Goal: Contribute content: Add original content to the website for others to see

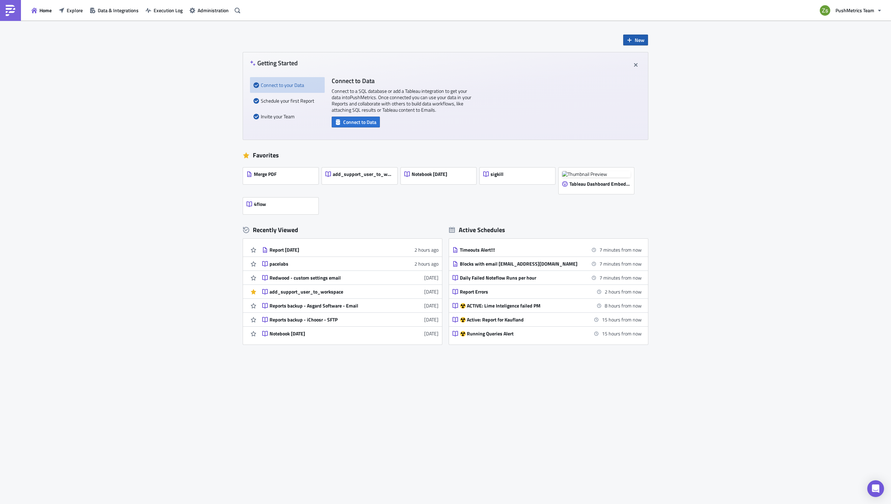
click at [634, 41] on button "New" at bounding box center [635, 40] width 25 height 11
click at [647, 68] on div "Notebook" at bounding box center [659, 68] width 46 height 7
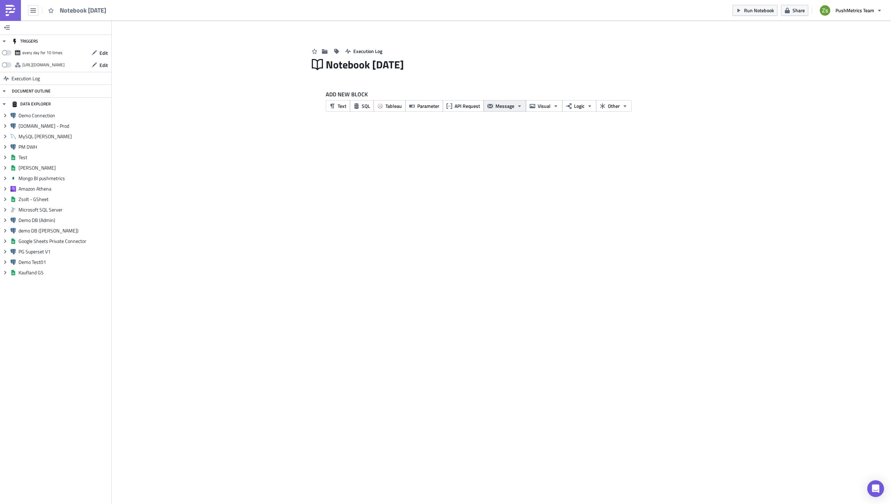
click at [509, 107] on span "Message" at bounding box center [505, 105] width 19 height 7
click at [456, 80] on link "Email" at bounding box center [446, 74] width 59 height 10
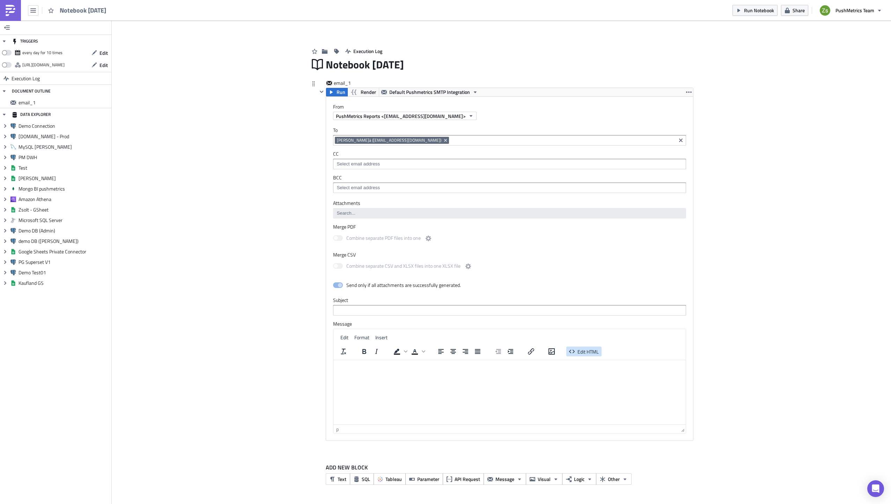
click at [569, 352] on icon "button" at bounding box center [572, 351] width 8 height 8
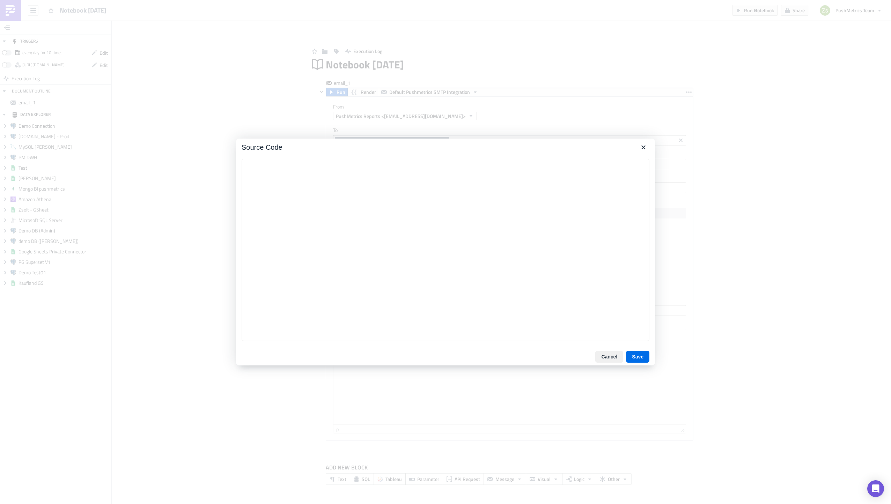
click at [491, 225] on textarea at bounding box center [446, 250] width 408 height 182
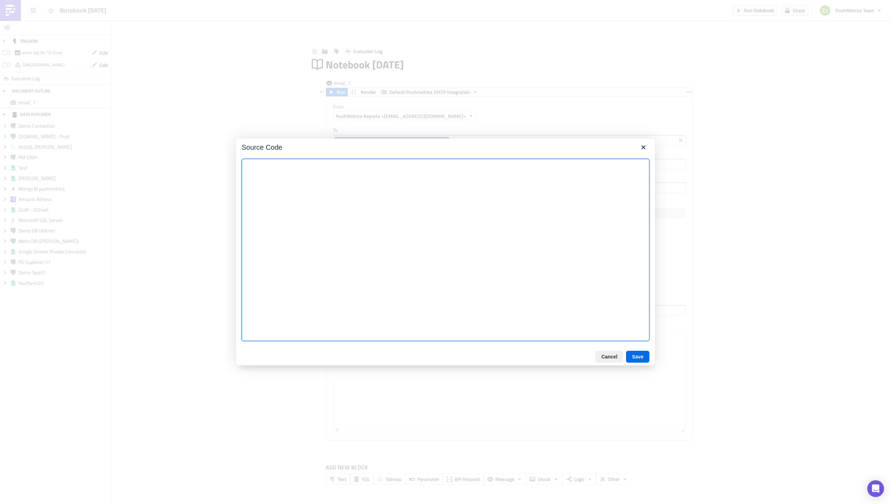
paste textarea "<table border={border} cellspacing={cellspacing}"
paste textarea "<thead><tr>{}</tr></thead>"
type textarea "<p>{% set columns = list(sql_[DOMAIN_NAME][0].keys()) %}</p> <table border=1 ce…"
click at [638, 354] on button "Save" at bounding box center [637, 357] width 23 height 12
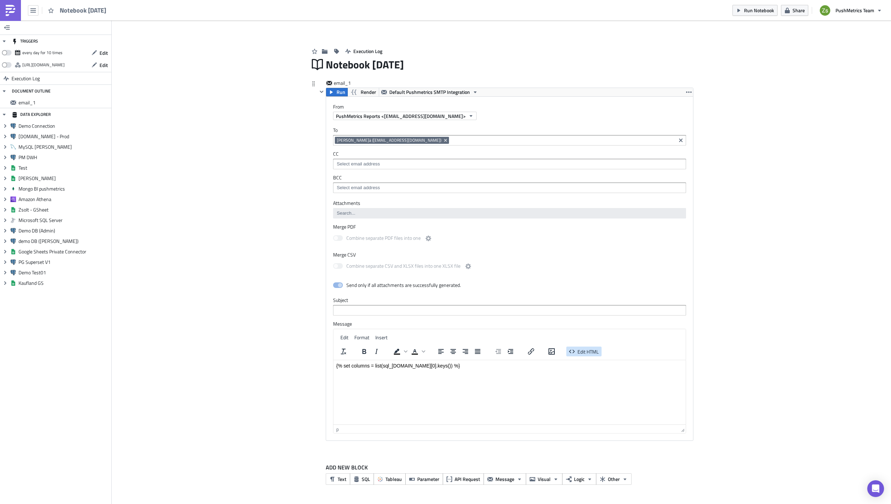
click at [592, 353] on span "Edit HTML" at bounding box center [588, 351] width 21 height 7
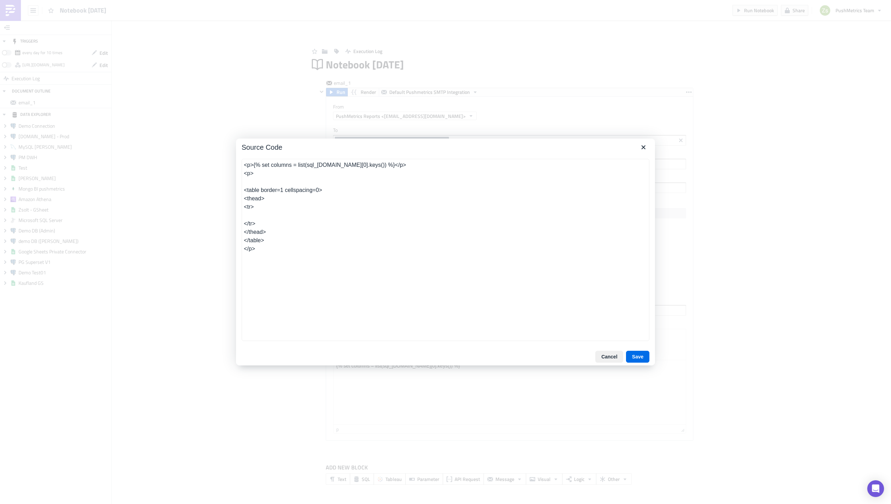
type textarea "<p>{% set columns = list(sql_[DOMAIN_NAME][0].keys()) %}</p> <p> <table border=…"
click at [641, 358] on button "Save" at bounding box center [637, 357] width 23 height 12
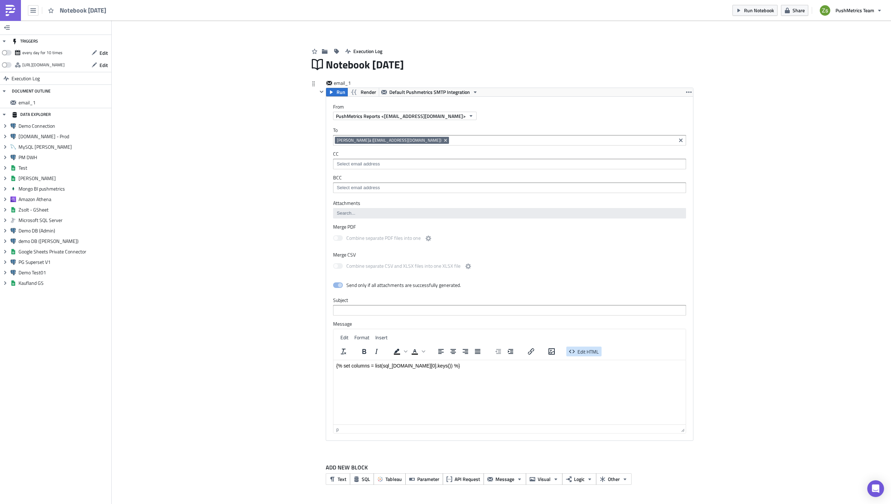
click at [592, 351] on span "Edit HTML" at bounding box center [588, 351] width 21 height 7
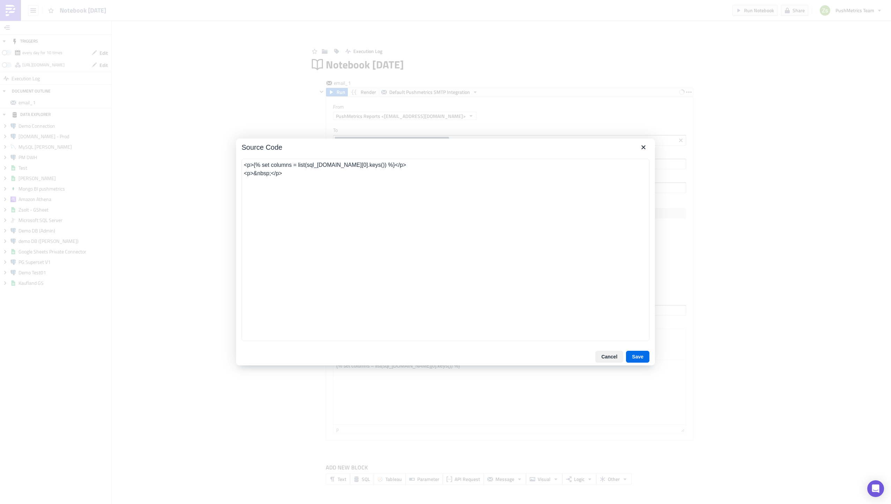
click at [441, 233] on textarea "<p>{% set columns = list(sql_[DOMAIN_NAME][0].keys()) %}</p> <p>&nbsp;</p>" at bounding box center [446, 250] width 408 height 182
